Goal: Contribute content: Add original content to the website for others to see

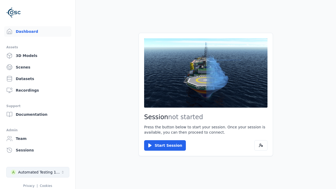
click at [38, 172] on div "Automated Testing 1 - Playwright" at bounding box center [39, 171] width 42 height 5
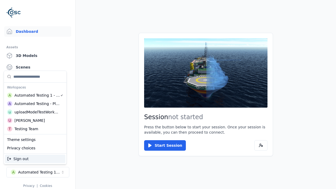
click at [36, 112] on div "uploadModelTestWorkspace" at bounding box center [36, 111] width 45 height 5
click at [168, 94] on html "Support Dashboard Assets 3D Models Scenes Datasets Recordings Support Documenta…" at bounding box center [168, 94] width 336 height 189
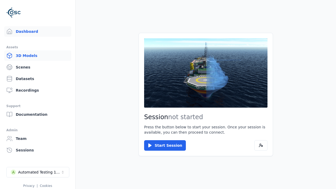
click at [37, 56] on link "3D Models" at bounding box center [37, 55] width 67 height 10
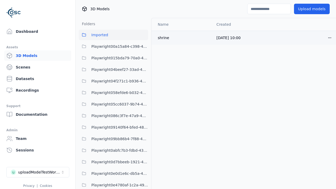
click at [329, 37] on html "Support Dashboard Assets 3D Models Scenes Datasets Recordings Support Documenta…" at bounding box center [168, 94] width 336 height 189
click at [318, 58] on div "Delete" at bounding box center [317, 58] width 31 height 8
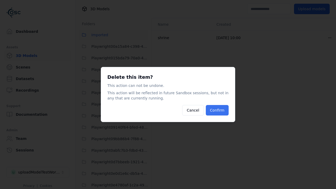
click at [217, 110] on button "Confirm" at bounding box center [217, 110] width 23 height 10
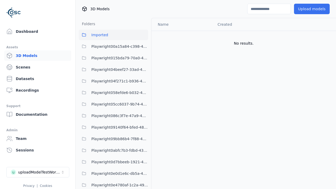
click at [311, 9] on button "Upload models" at bounding box center [312, 9] width 36 height 10
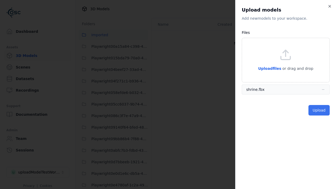
click at [319, 110] on button "Upload" at bounding box center [318, 110] width 21 height 10
